Goal: Task Accomplishment & Management: Complete application form

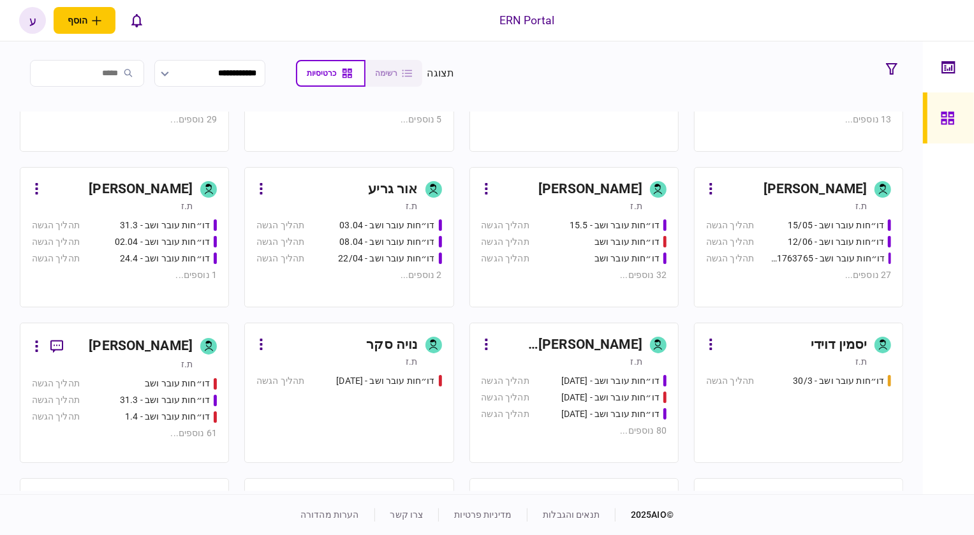
scroll to position [290, 0]
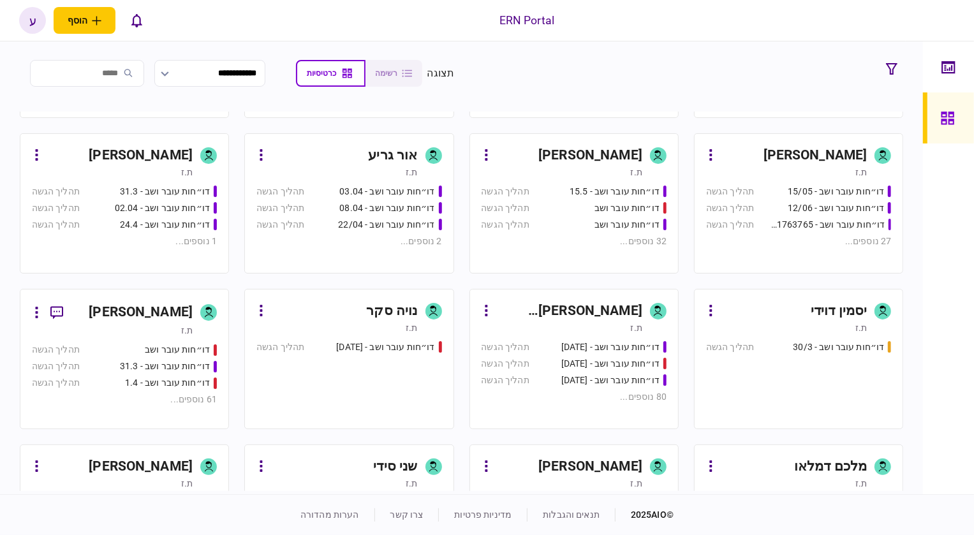
click at [158, 332] on div "ת.ז" at bounding box center [112, 330] width 161 height 13
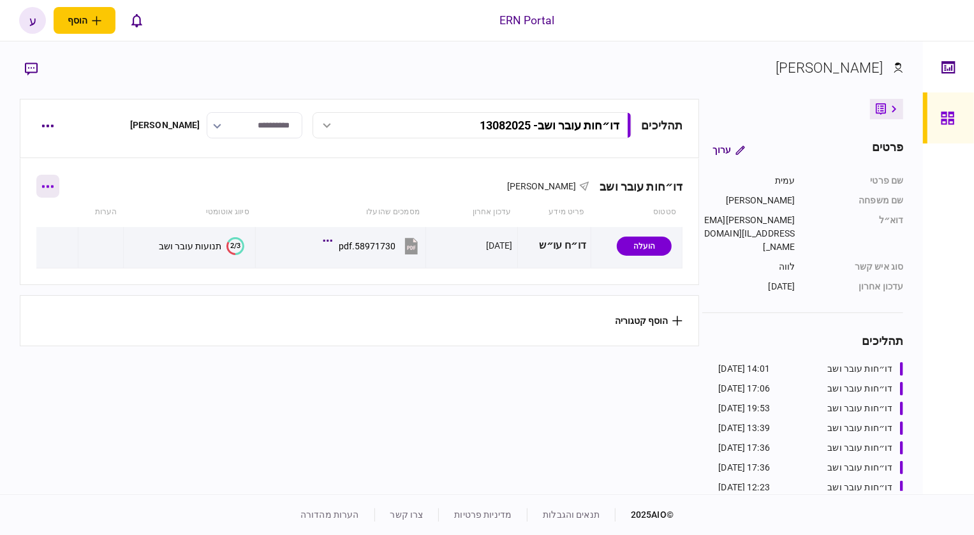
click at [51, 193] on button "button" at bounding box center [47, 186] width 23 height 23
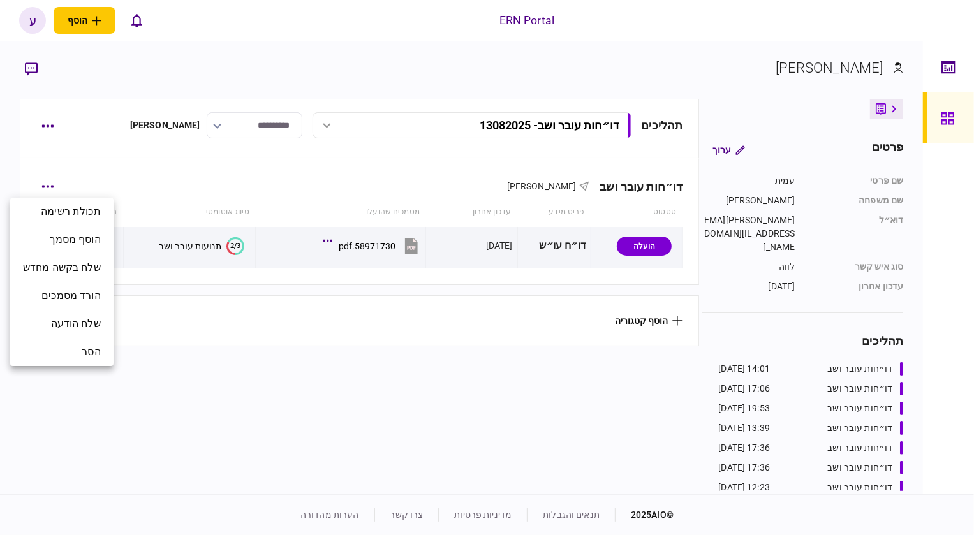
click at [123, 155] on div at bounding box center [487, 267] width 974 height 535
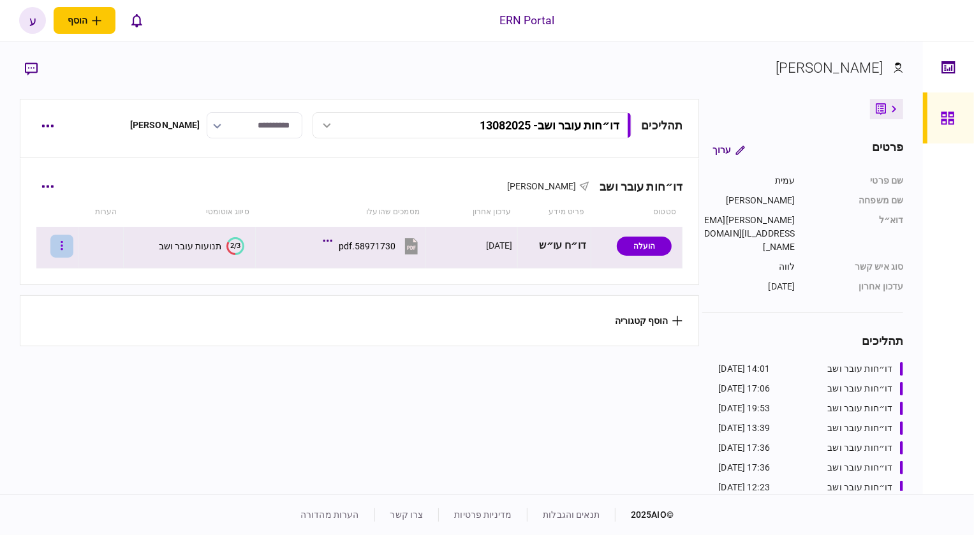
click at [73, 256] on button "button" at bounding box center [61, 246] width 23 height 23
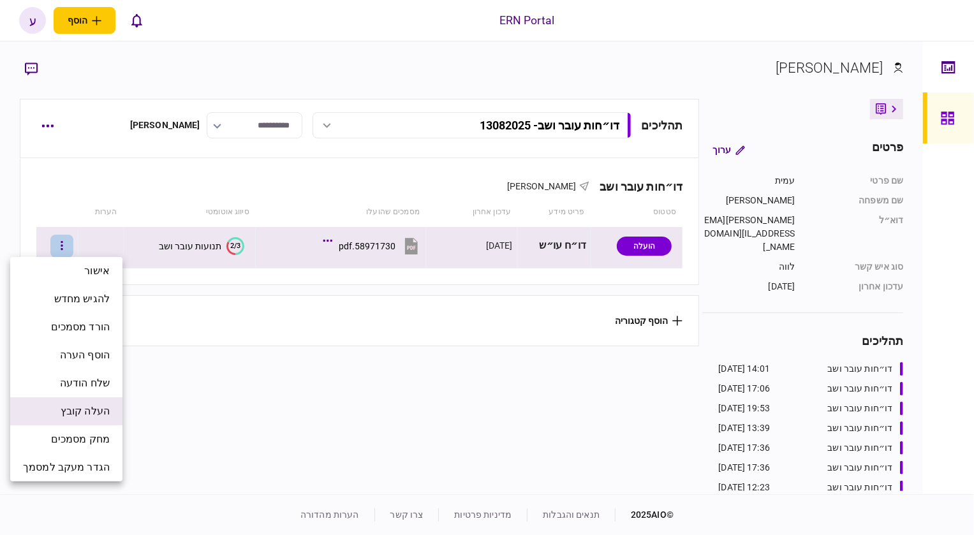
click at [105, 408] on span "העלה קובץ" at bounding box center [85, 411] width 49 height 15
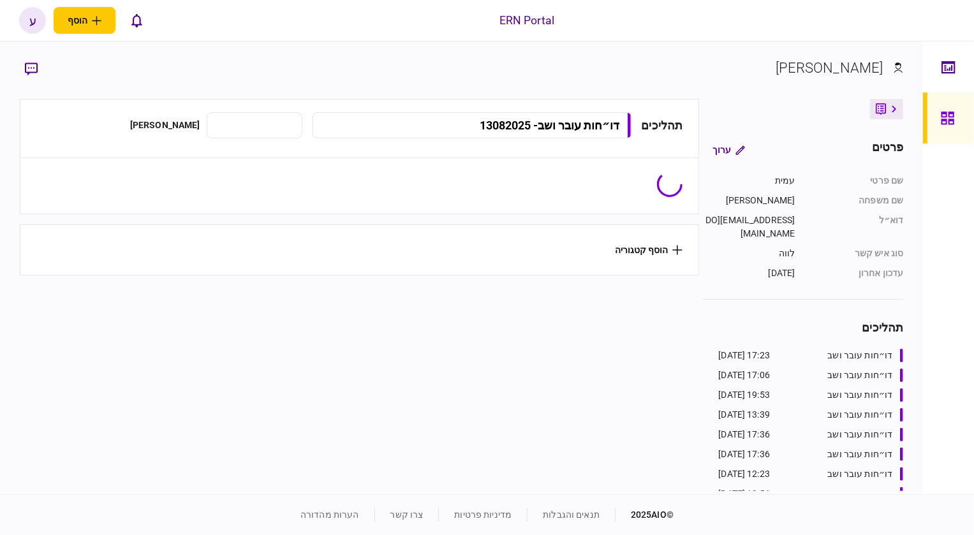
type input "**********"
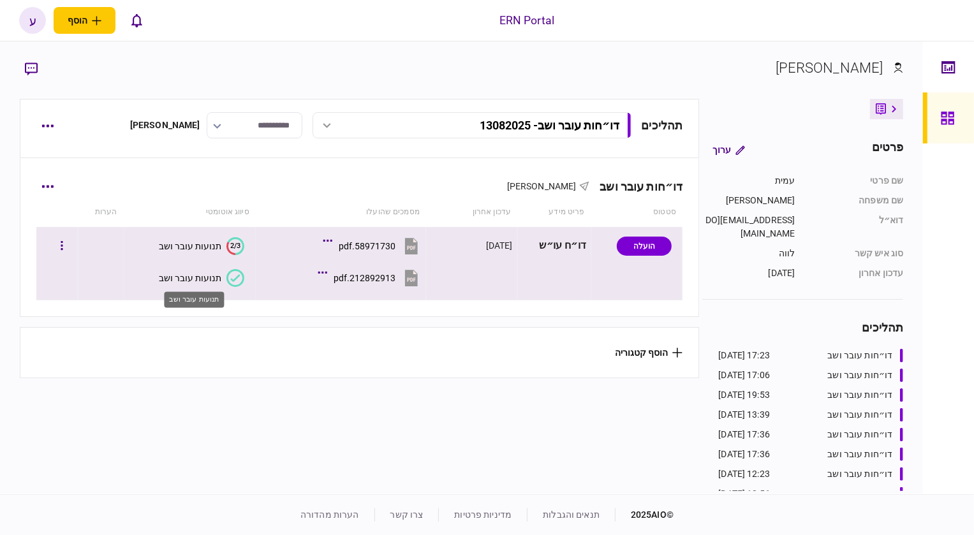
click at [217, 273] on div "תנועות עובר ושב" at bounding box center [190, 278] width 63 height 10
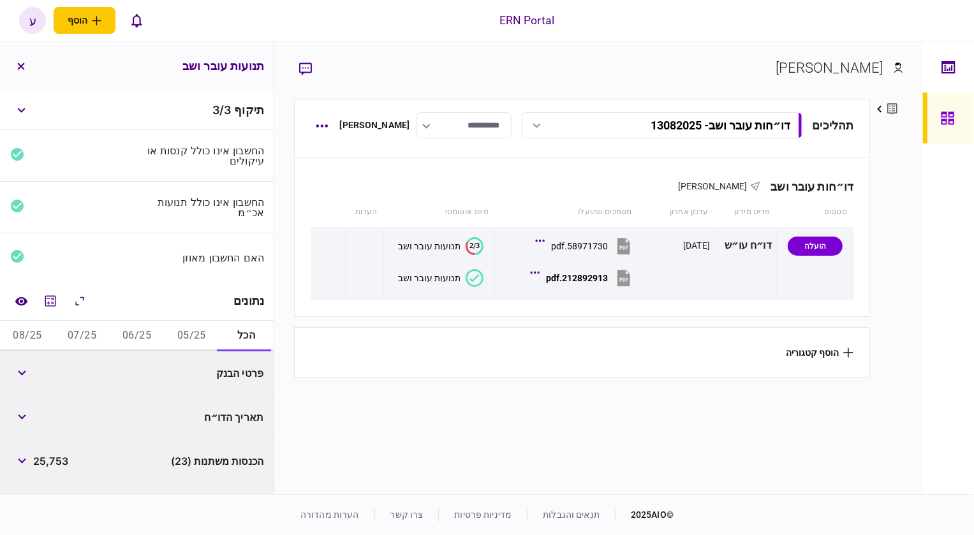
click at [172, 328] on button "05/25" at bounding box center [191, 336] width 55 height 31
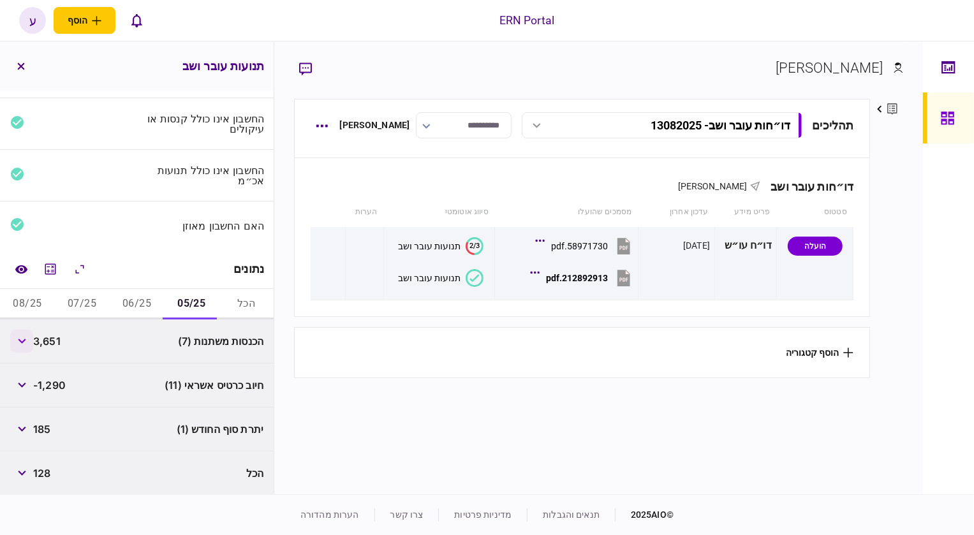
click at [17, 341] on button "button" at bounding box center [21, 341] width 23 height 23
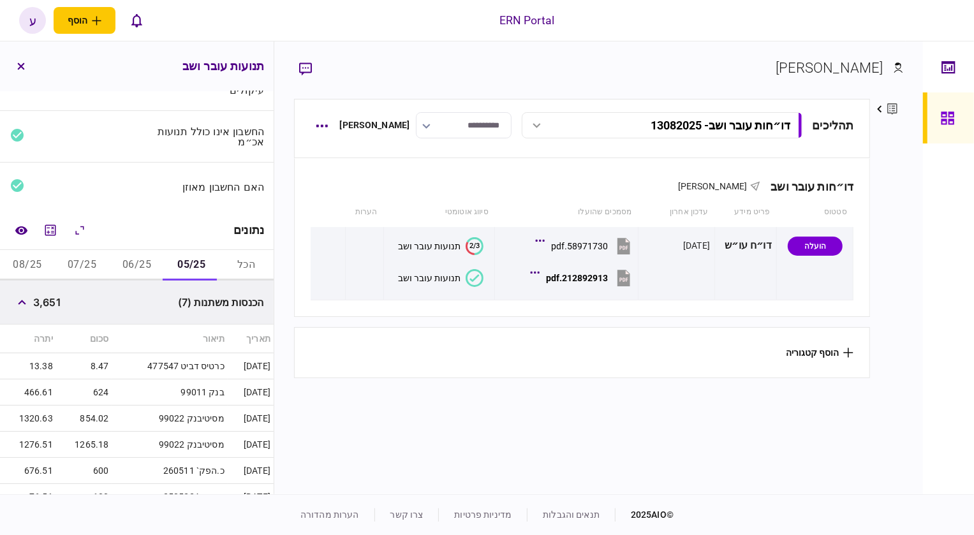
scroll to position [70, 0]
click at [125, 264] on button "06/25" at bounding box center [137, 266] width 55 height 31
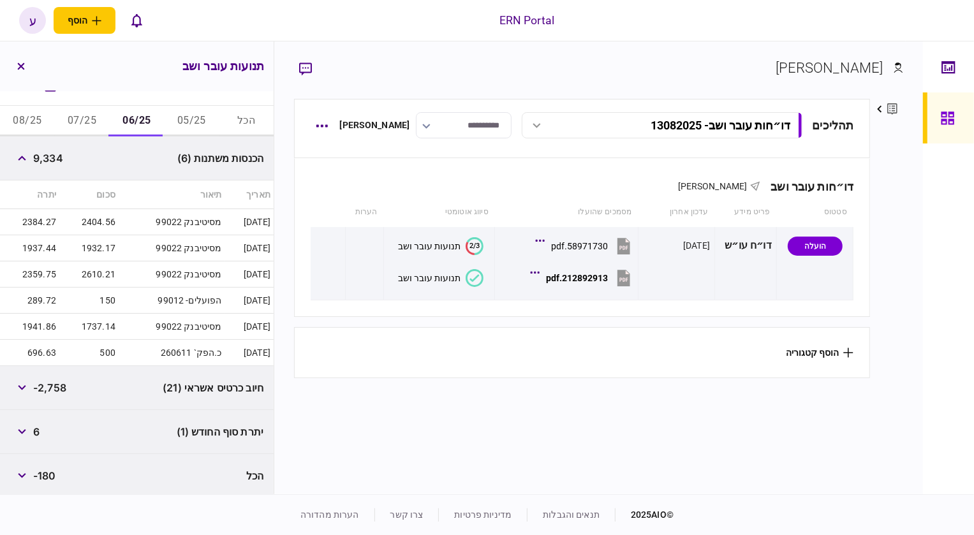
scroll to position [218, 0]
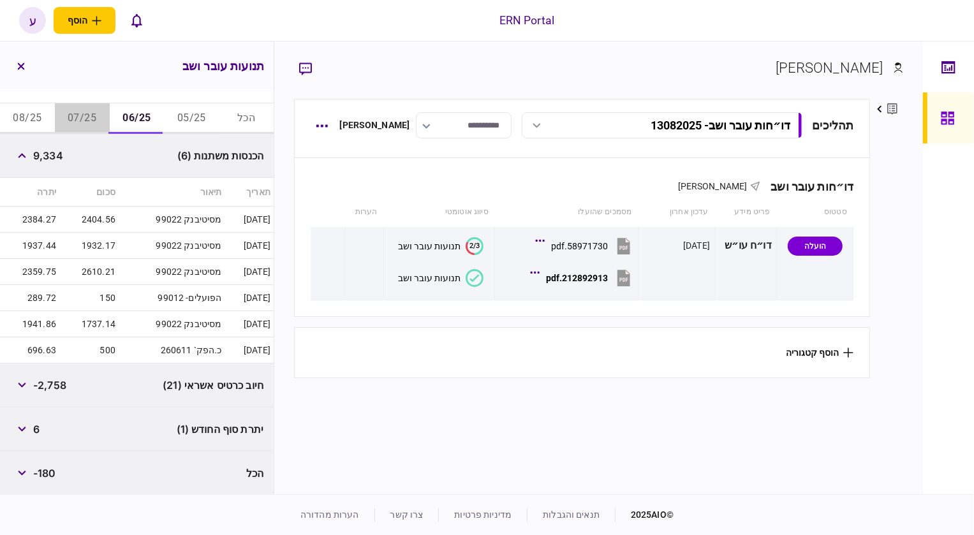
click at [82, 124] on button "07/25" at bounding box center [82, 118] width 55 height 31
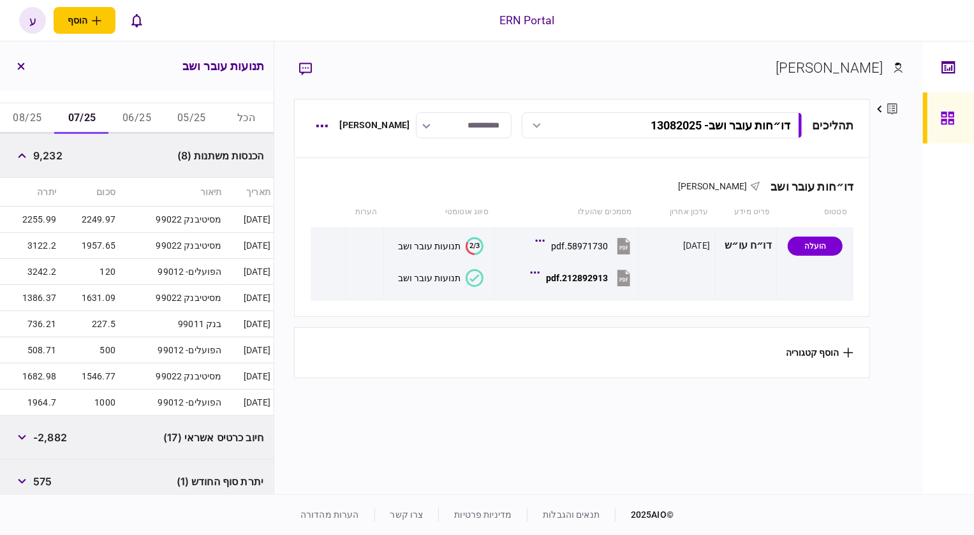
click at [146, 124] on button "06/25" at bounding box center [137, 118] width 55 height 31
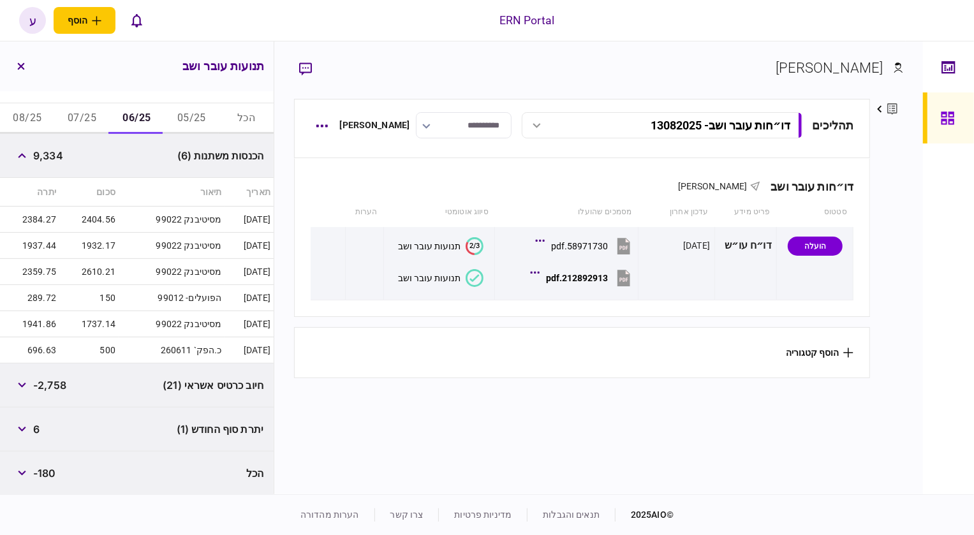
click at [189, 111] on button "05/25" at bounding box center [191, 118] width 55 height 31
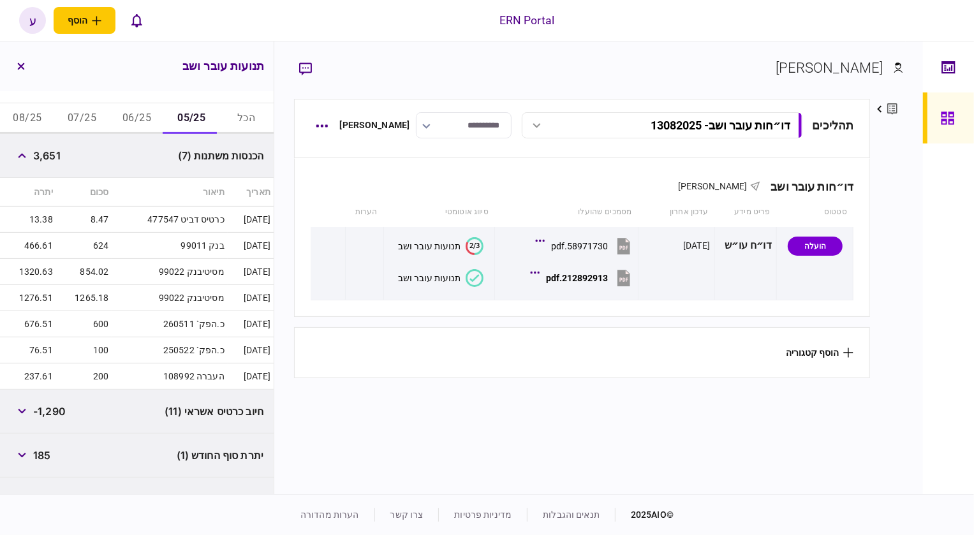
click at [83, 114] on button "07/25" at bounding box center [82, 118] width 55 height 31
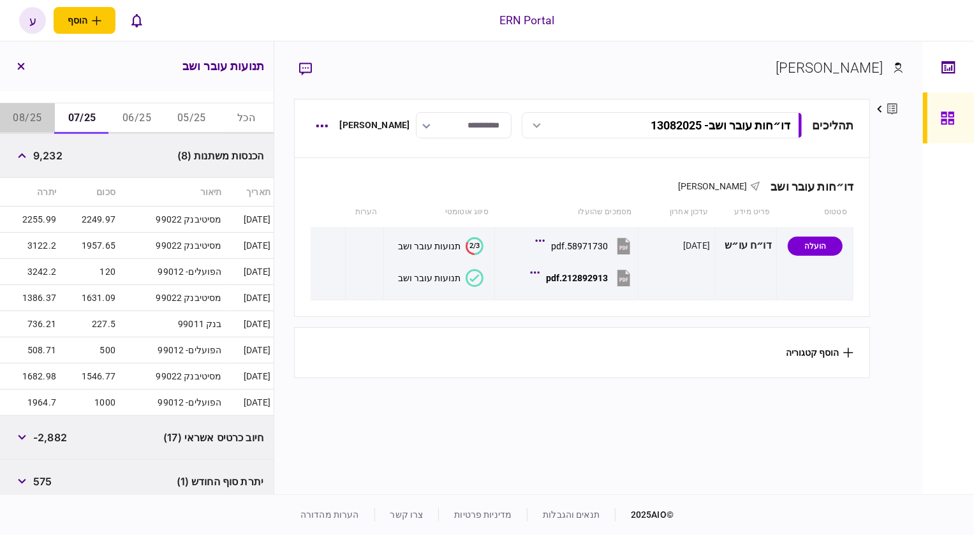
click at [25, 107] on button "08/25" at bounding box center [27, 118] width 55 height 31
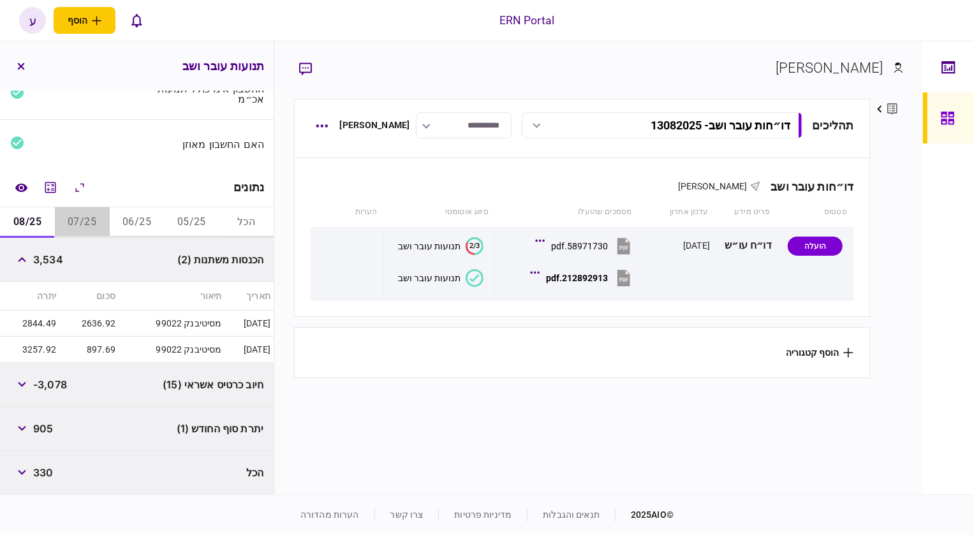
click at [88, 222] on button "07/25" at bounding box center [82, 222] width 55 height 31
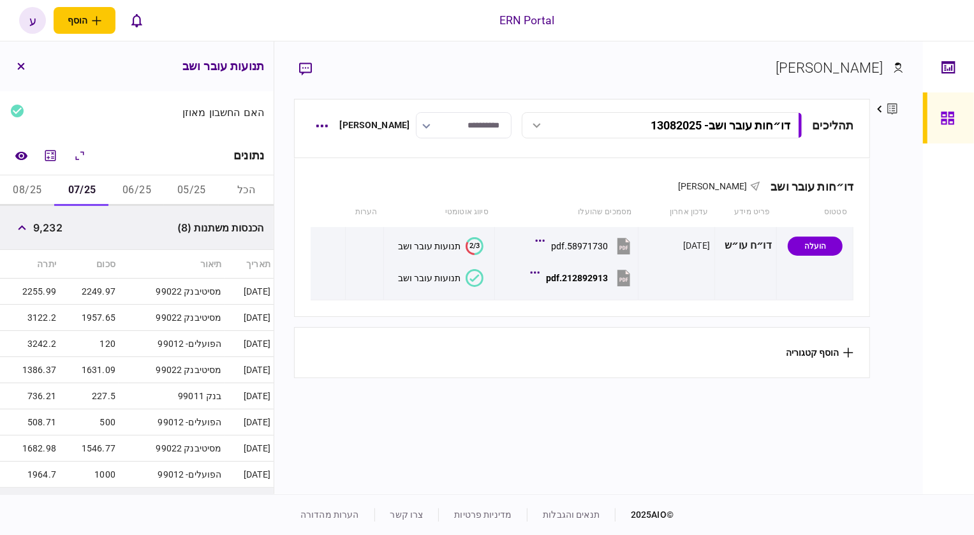
scroll to position [38, 0]
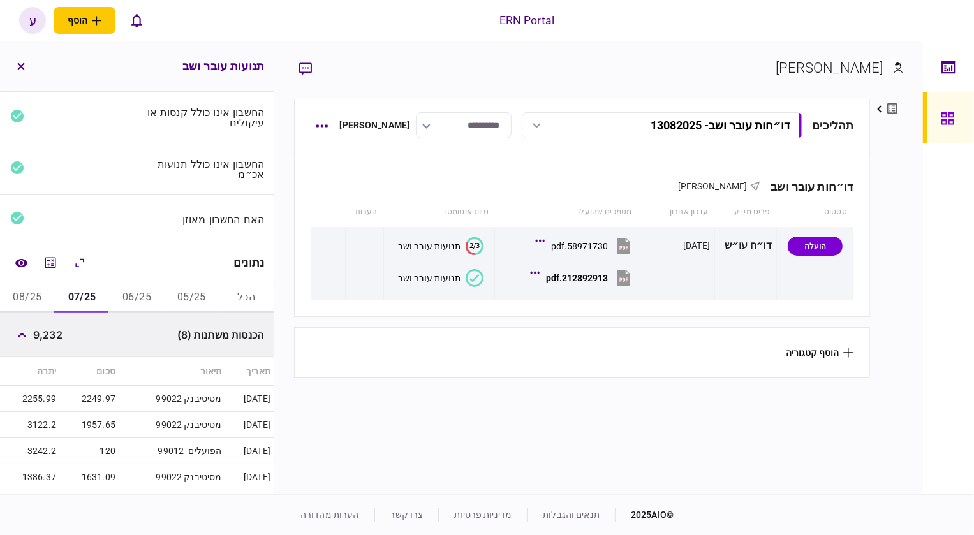
click at [40, 294] on button "08/25" at bounding box center [27, 298] width 55 height 31
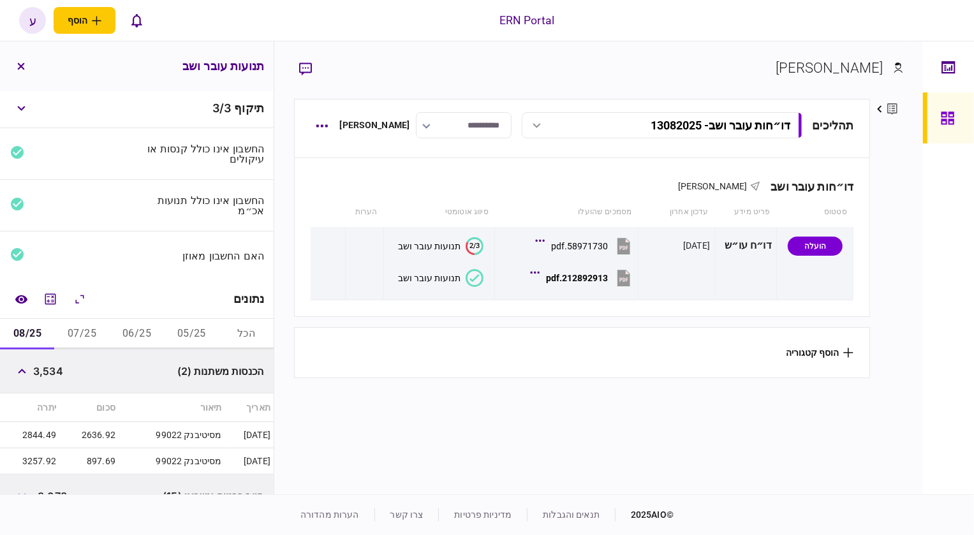
scroll to position [0, 0]
